Goal: Task Accomplishment & Management: Manage account settings

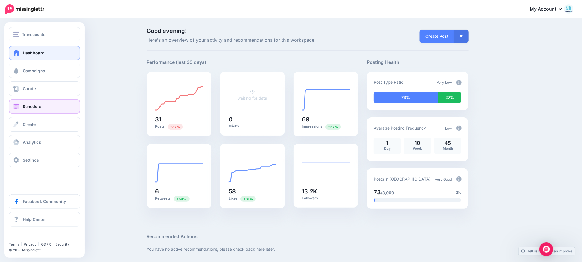
click at [33, 106] on span "Schedule" at bounding box center [32, 106] width 18 height 5
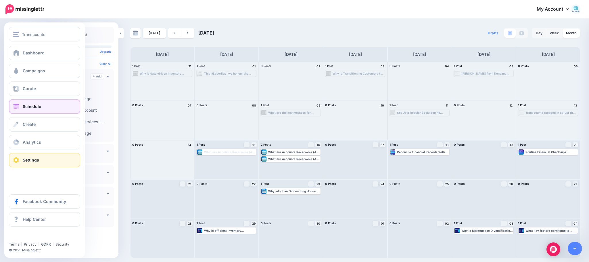
click at [17, 162] on span at bounding box center [15, 160] width 7 height 6
